Goal: Task Accomplishment & Management: Manage account settings

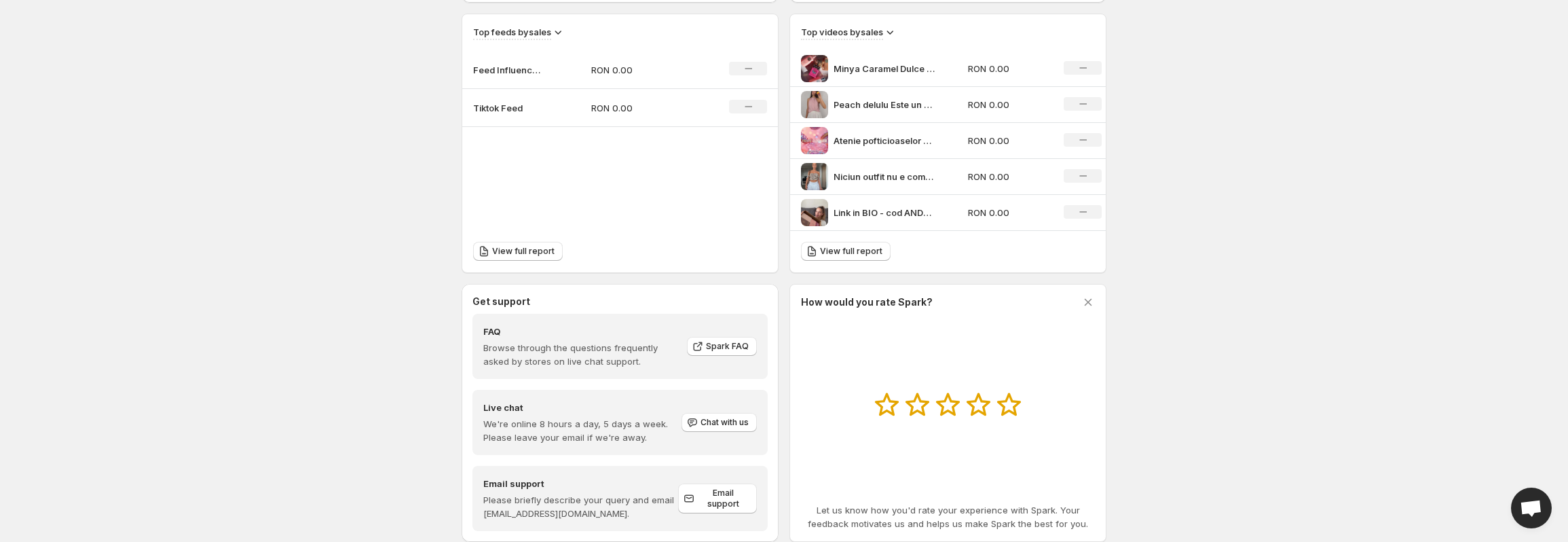
scroll to position [499, 0]
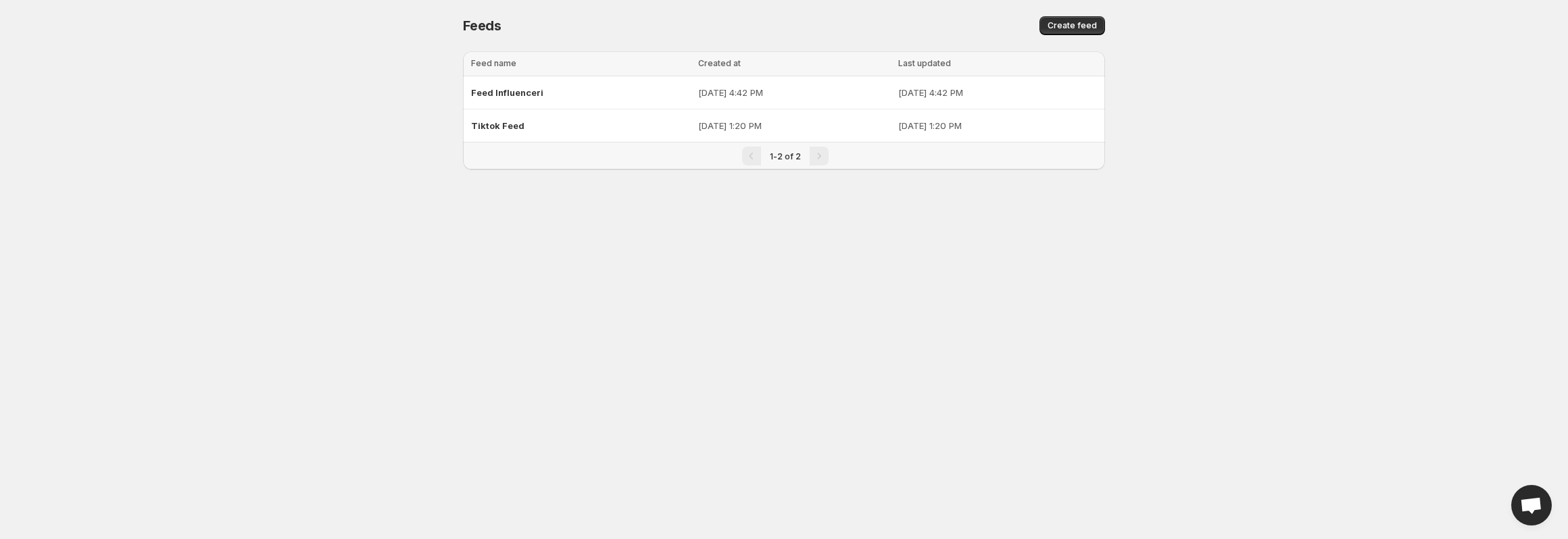
click at [237, 354] on body "Home Feeds Videos Subscription Settings Feeds. This page is ready Feeds Create …" at bounding box center [784, 269] width 1568 height 539
click at [287, 238] on body "Home Feeds Videos Subscription Settings Feeds. This page is ready Feeds Create …" at bounding box center [784, 269] width 1568 height 539
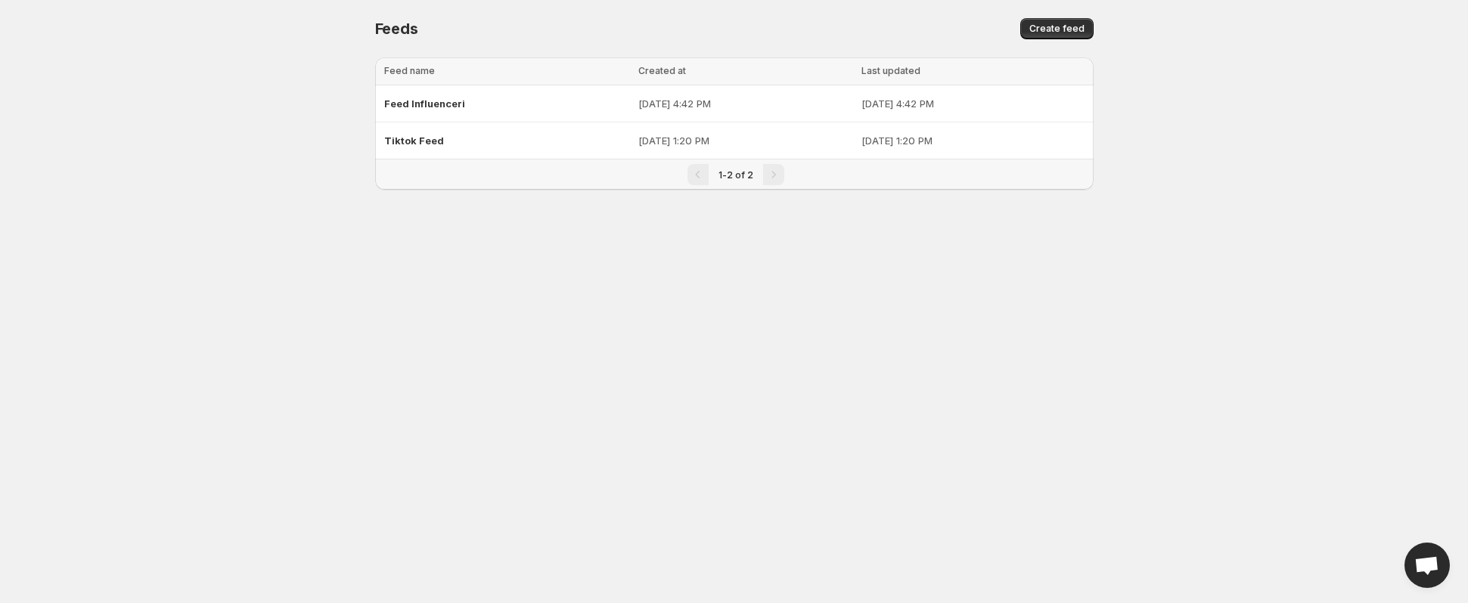
click at [225, 194] on body "Home Feeds Videos Subscription Settings Feeds. This page is ready Feeds Create …" at bounding box center [734, 301] width 1468 height 603
